Goal: Task Accomplishment & Management: Manage account settings

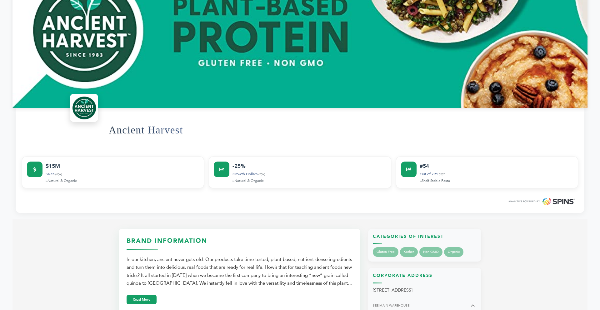
scroll to position [116, 0]
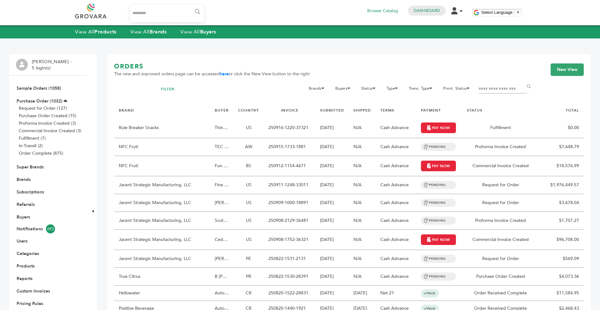
click at [157, 18] on input "Search..." at bounding box center [167, 13] width 74 height 17
click at [141, 31] on link "View All Brands" at bounding box center [148, 31] width 37 height 7
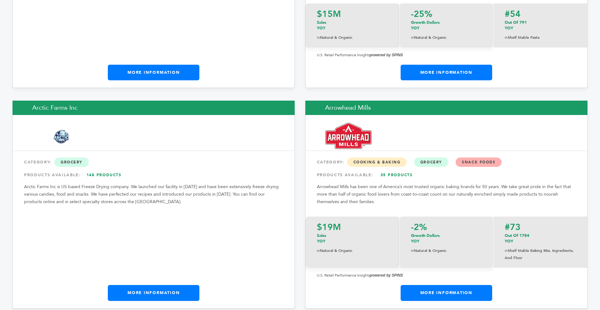
scroll to position [937, 0]
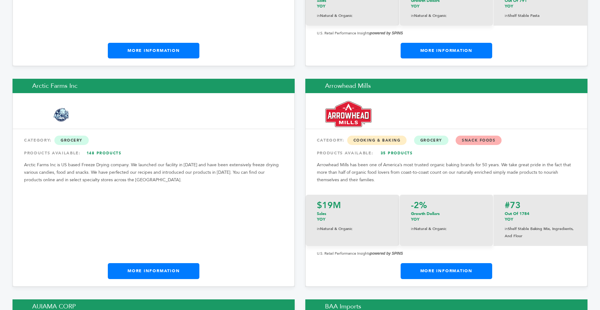
click at [108, 263] on link "More Information" at bounding box center [153, 271] width 91 height 16
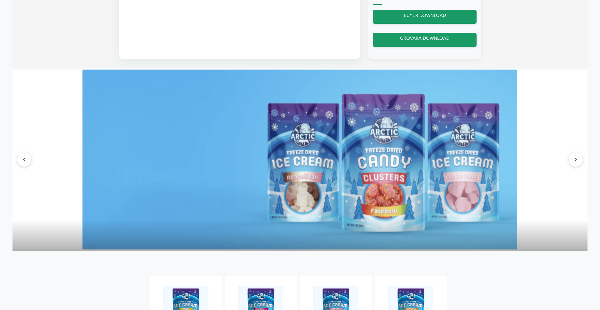
scroll to position [500, 0]
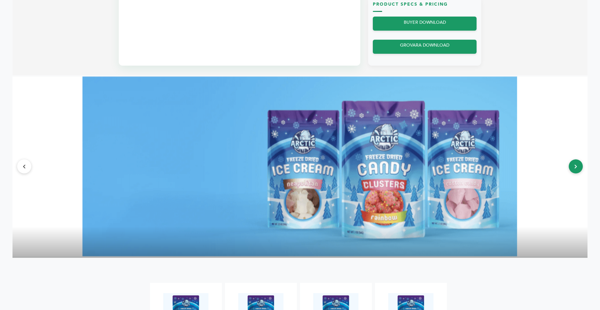
click at [577, 168] on button at bounding box center [575, 166] width 14 height 14
click at [572, 164] on button at bounding box center [575, 166] width 14 height 14
click at [571, 165] on button at bounding box center [575, 166] width 14 height 14
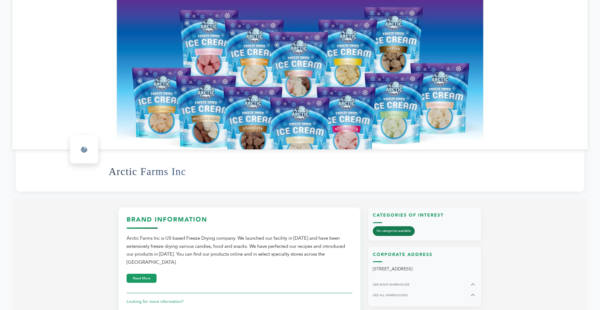
scroll to position [75, 0]
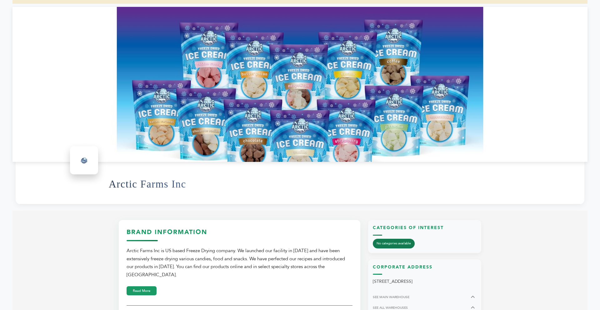
click at [86, 162] on img at bounding box center [84, 160] width 25 height 25
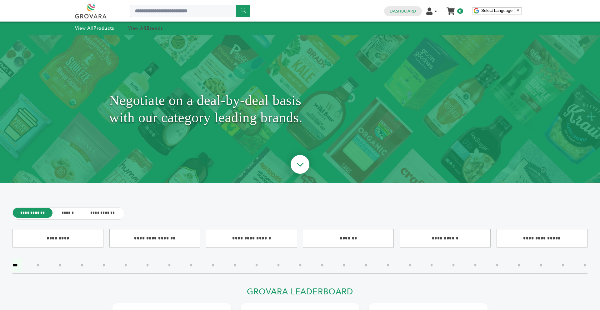
click at [143, 28] on link "View All Brands" at bounding box center [145, 28] width 35 height 6
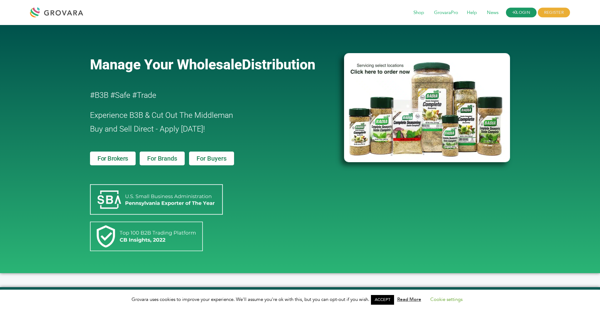
click at [527, 11] on link "LOGIN" at bounding box center [521, 13] width 31 height 10
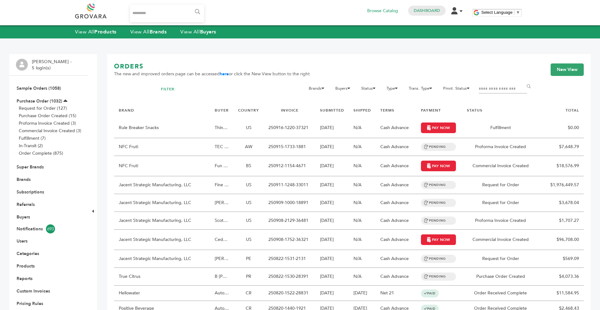
click at [497, 87] on input "Filter by keywords" at bounding box center [502, 89] width 48 height 9
click at [494, 87] on input "Filter by keywords" at bounding box center [502, 89] width 48 height 9
click at [29, 182] on link "Brands" at bounding box center [24, 179] width 14 height 6
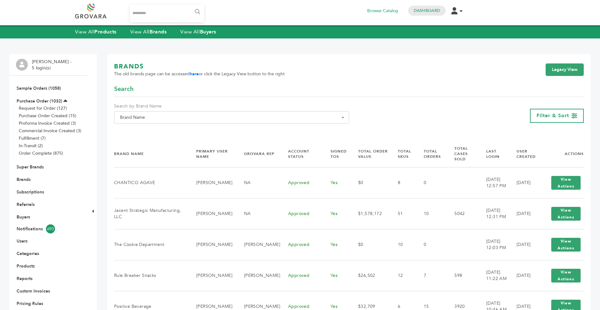
click at [27, 178] on link "Brands" at bounding box center [24, 179] width 14 height 6
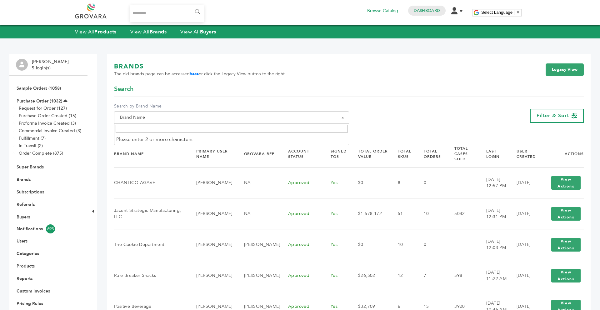
click at [265, 114] on span "Brand Name" at bounding box center [231, 117] width 228 height 9
click at [228, 131] on input "Search" at bounding box center [232, 129] width 232 height 8
type input "*"
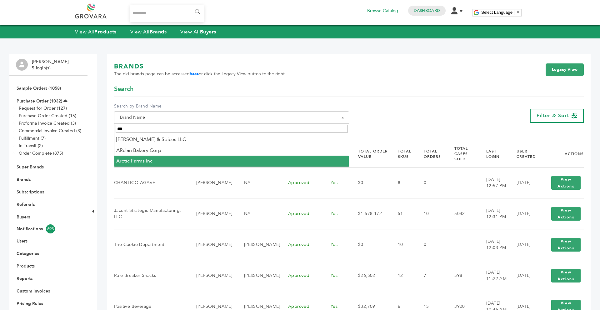
type input "***"
select select "**********"
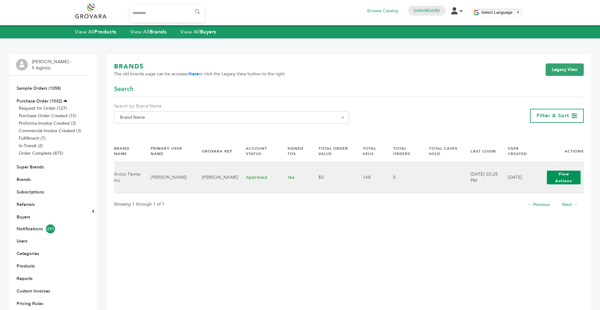
click at [566, 174] on button "View Actions" at bounding box center [563, 178] width 34 height 14
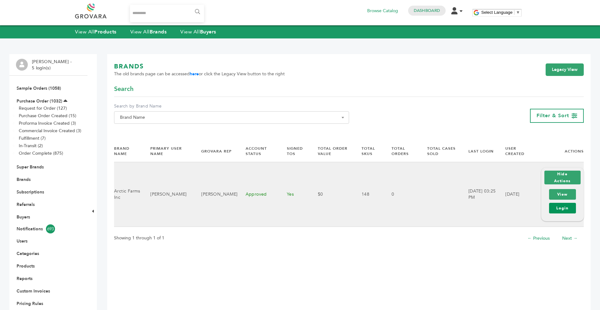
click at [559, 209] on link "Login" at bounding box center [562, 208] width 27 height 11
